Goal: Navigation & Orientation: Find specific page/section

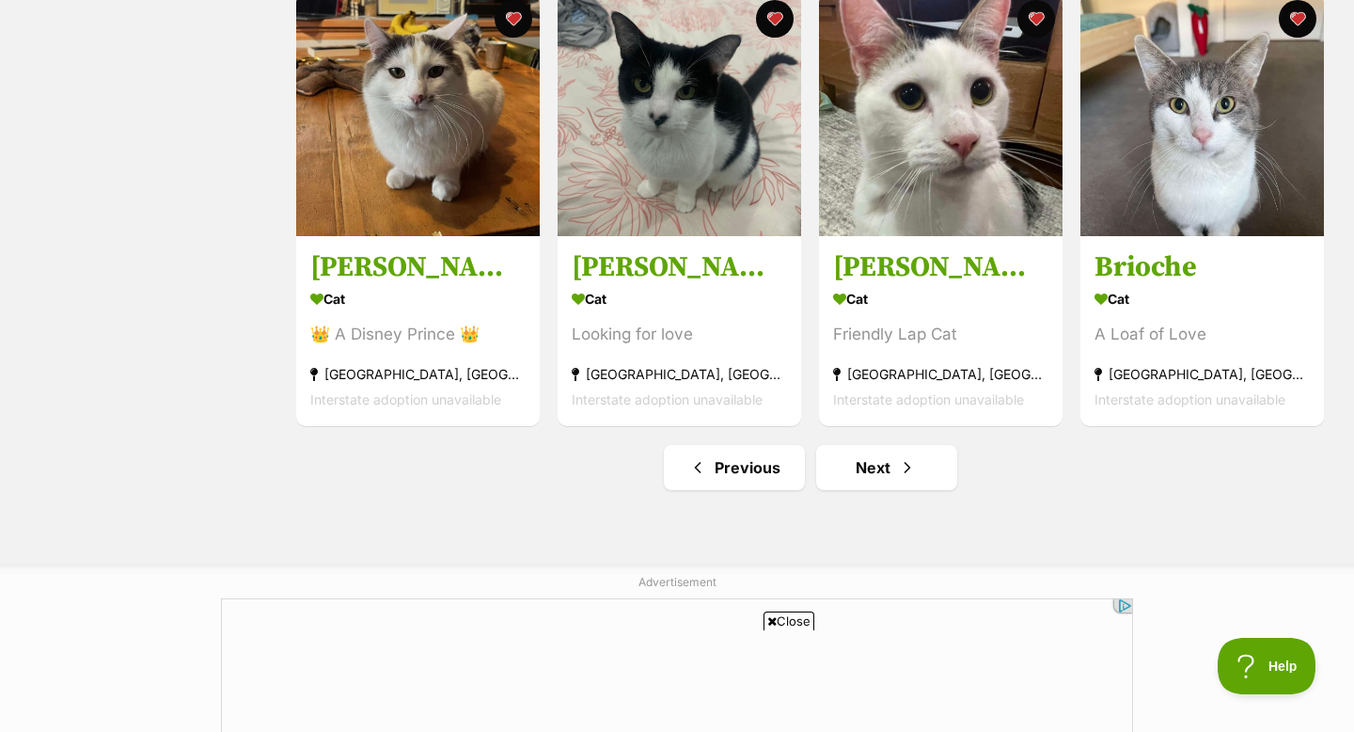
scroll to position [2208, 0]
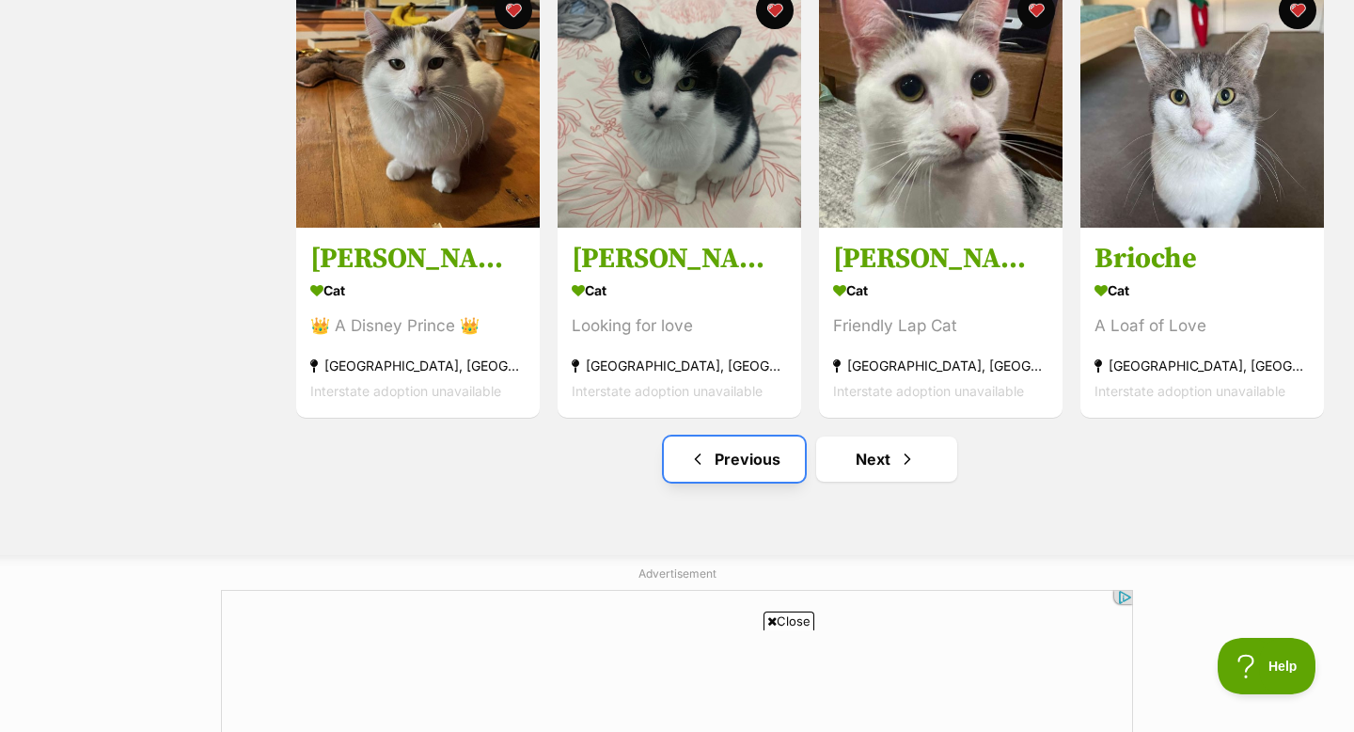
click at [733, 469] on link "Previous" at bounding box center [734, 458] width 141 height 45
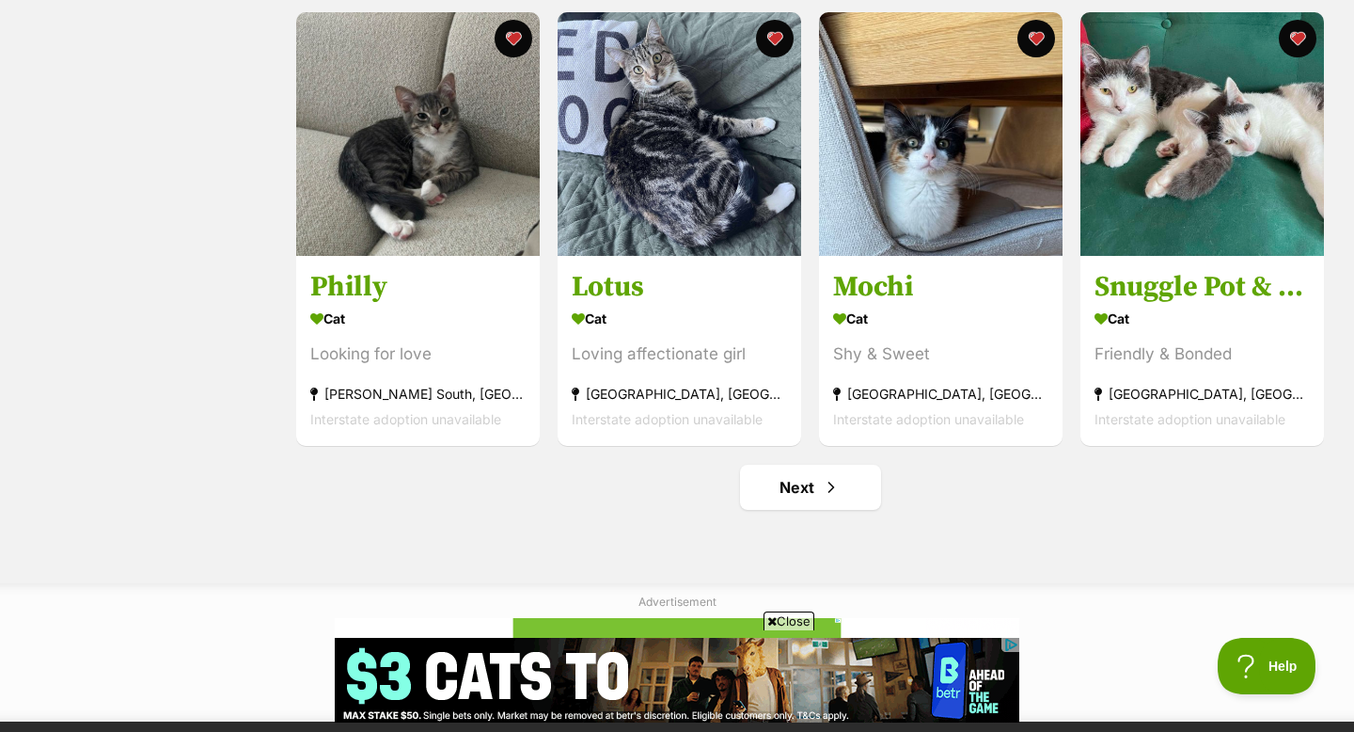
scroll to position [2182, 0]
